Goal: Entertainment & Leisure: Consume media (video, audio)

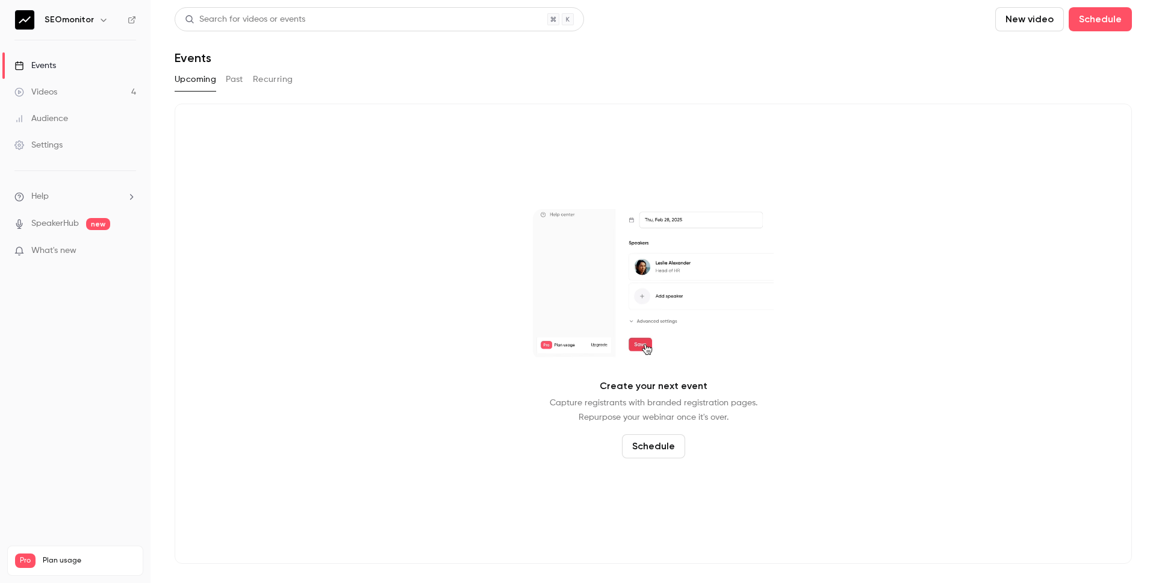
click at [94, 88] on link "Videos 4" at bounding box center [75, 92] width 151 height 26
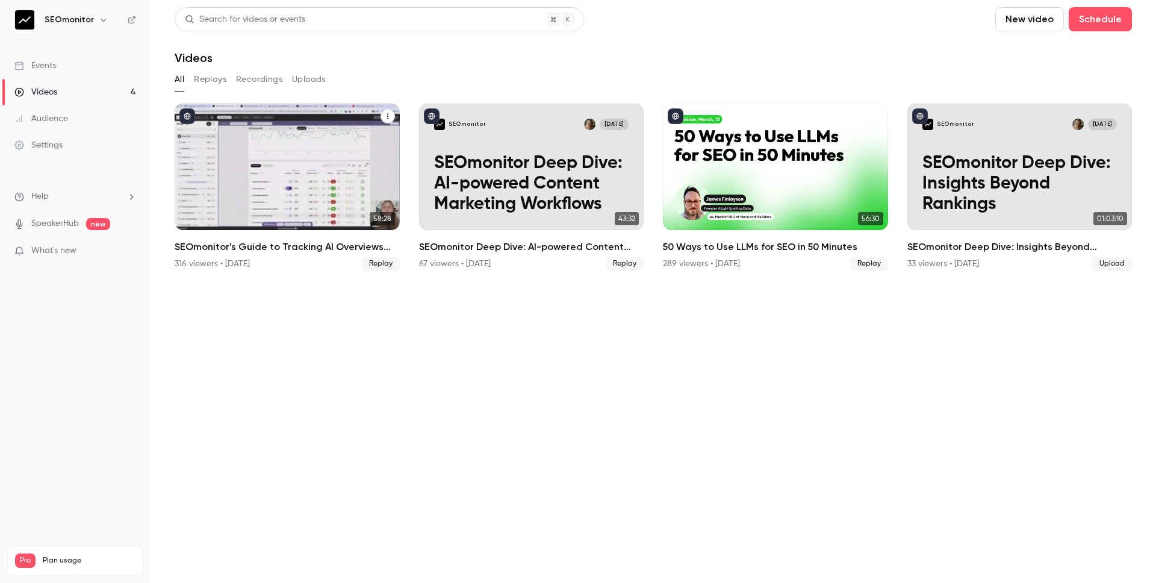
click at [313, 249] on h2 "SEOmonitor’s Guide to Tracking AI Overviews and AI Search" at bounding box center [287, 247] width 225 height 14
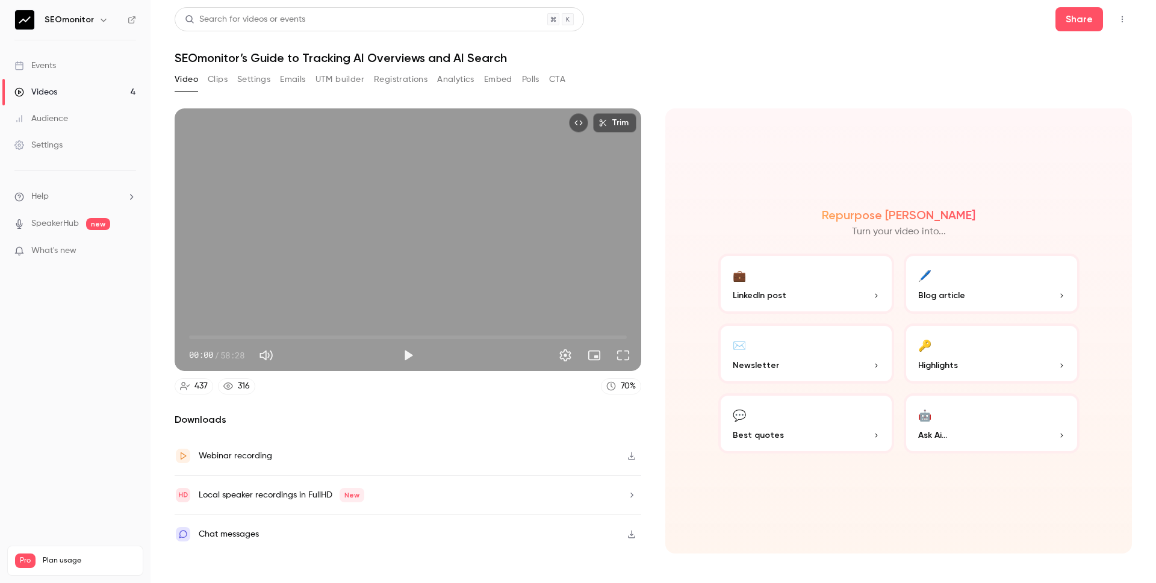
click at [435, 86] on div "Video Clips Settings Emails UTM builder Registrations Analytics Embed Polls CTA" at bounding box center [370, 79] width 391 height 19
click at [462, 73] on button "Analytics" at bounding box center [455, 79] width 37 height 19
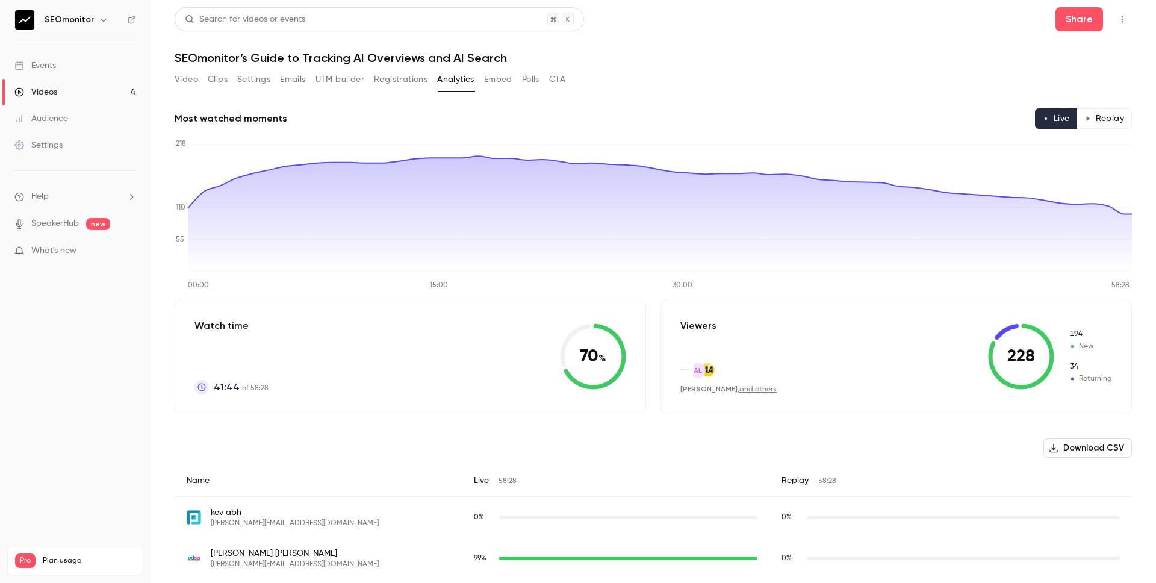
click at [415, 81] on button "Registrations" at bounding box center [401, 79] width 54 height 19
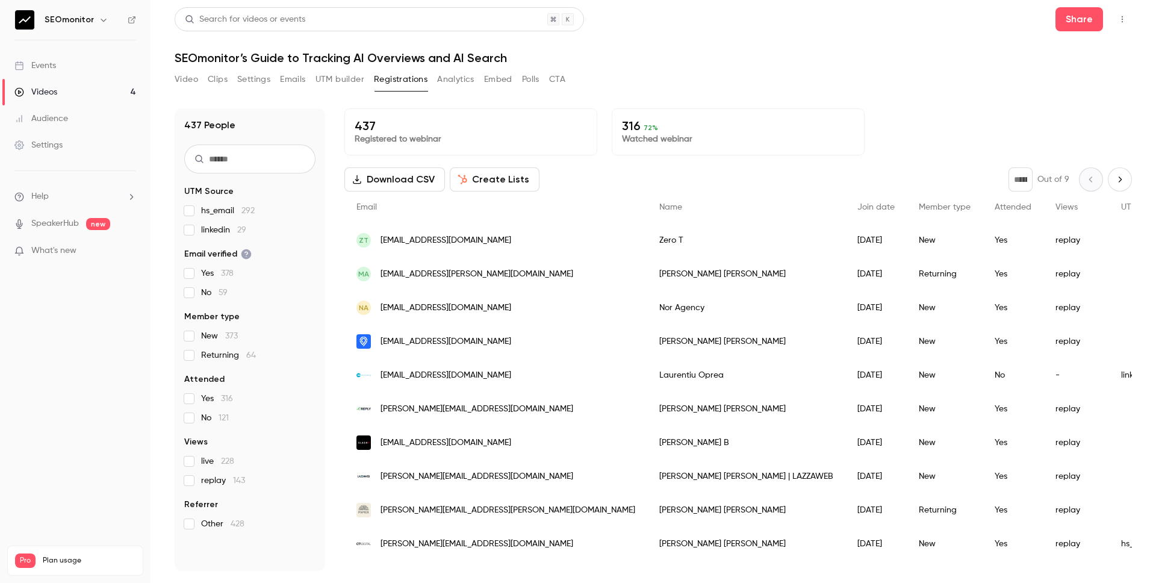
click at [227, 148] on input "text" at bounding box center [249, 159] width 131 height 29
type input "****"
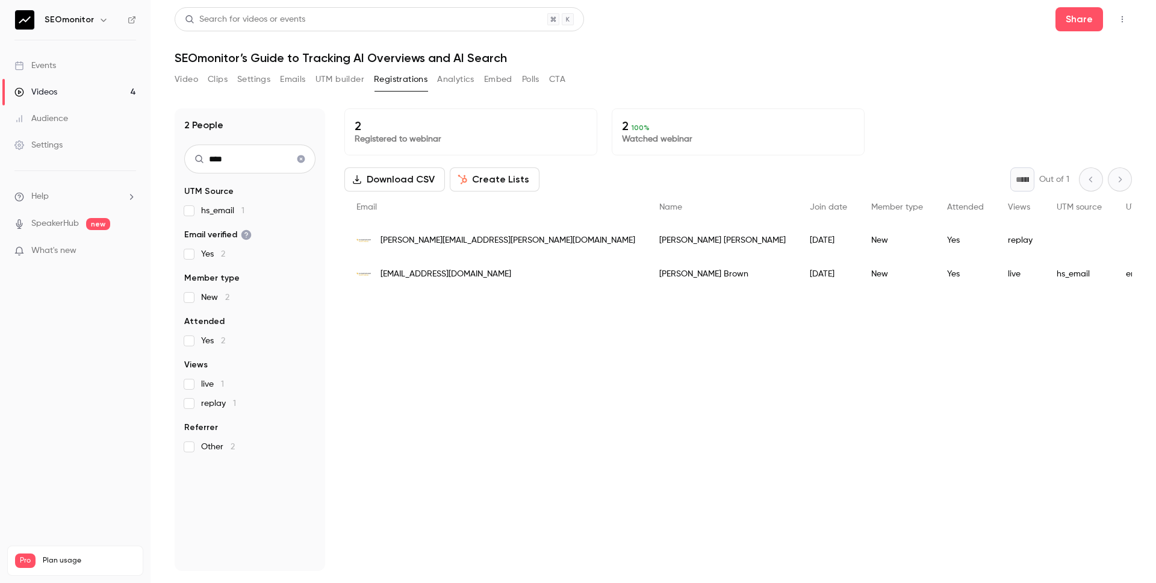
click at [298, 161] on icon "Clear search" at bounding box center [301, 159] width 10 height 8
